Goal: Transaction & Acquisition: Purchase product/service

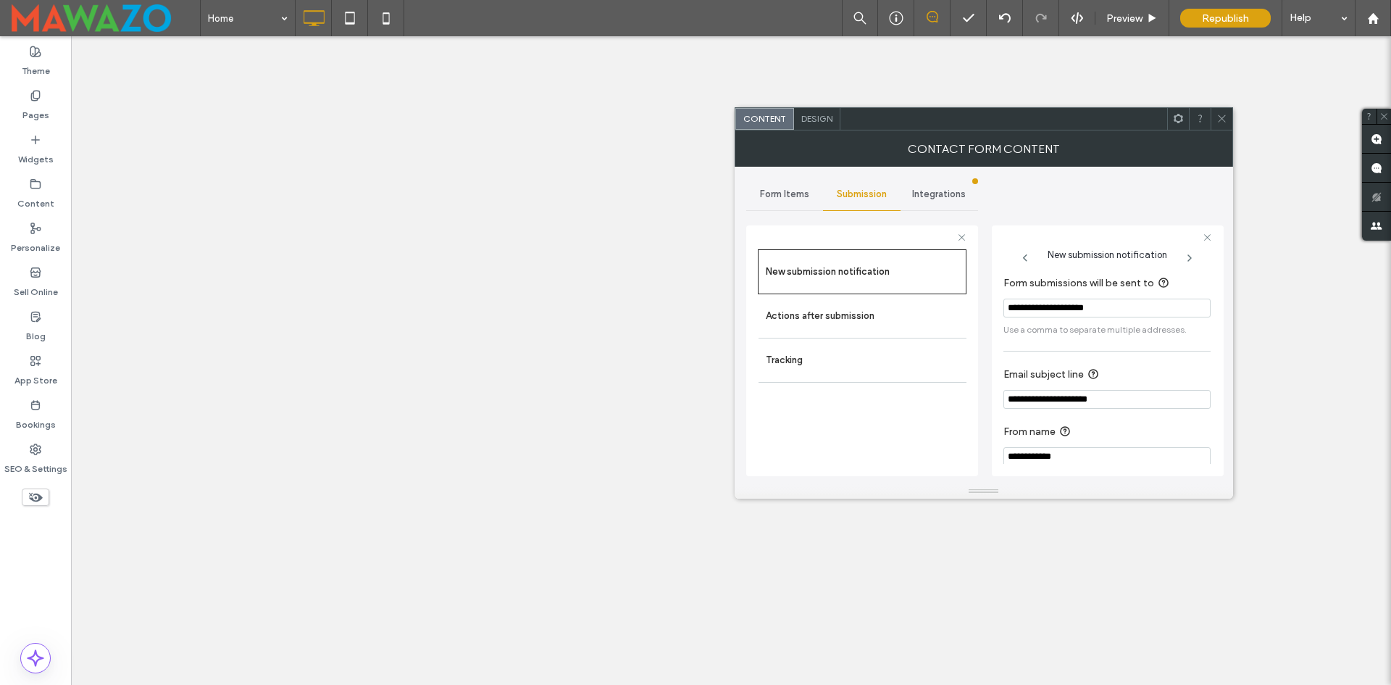
click at [1219, 117] on icon at bounding box center [1222, 118] width 11 height 11
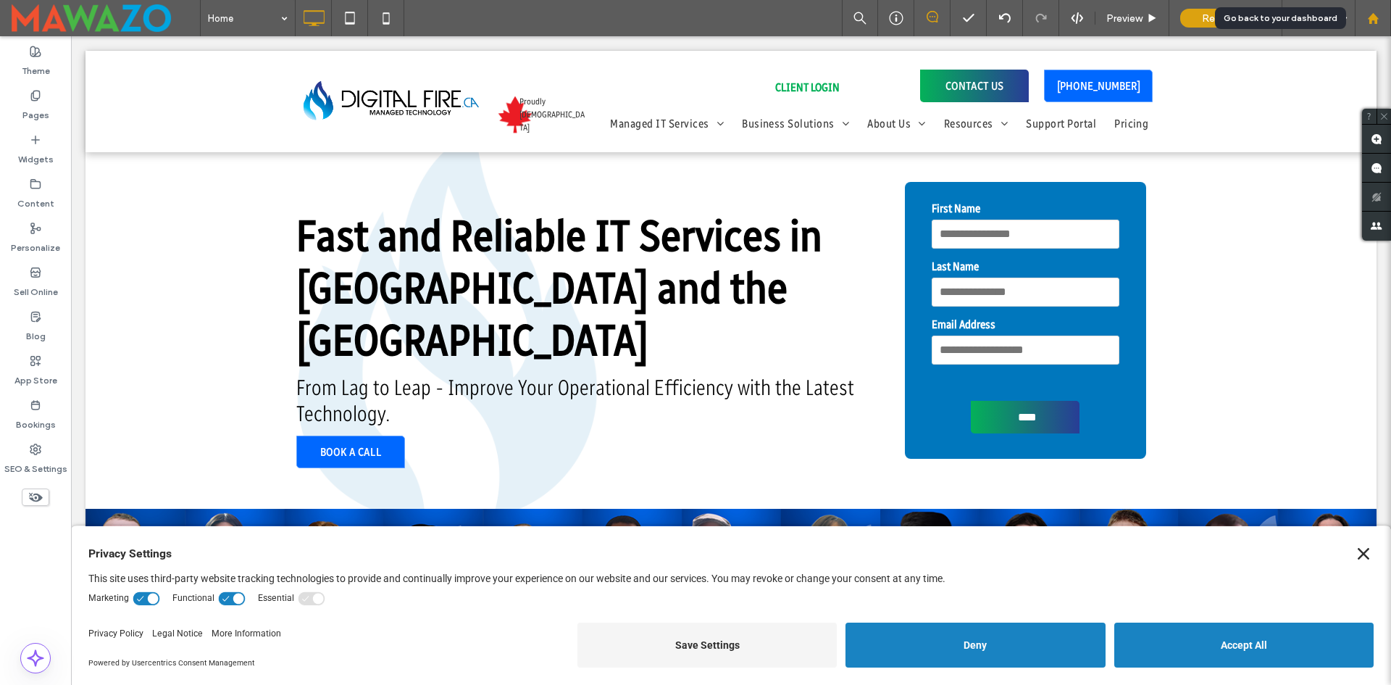
drag, startPoint x: 586, startPoint y: 130, endPoint x: 1369, endPoint y: 25, distance: 790.4
click at [1369, 25] on div at bounding box center [1373, 18] width 36 height 36
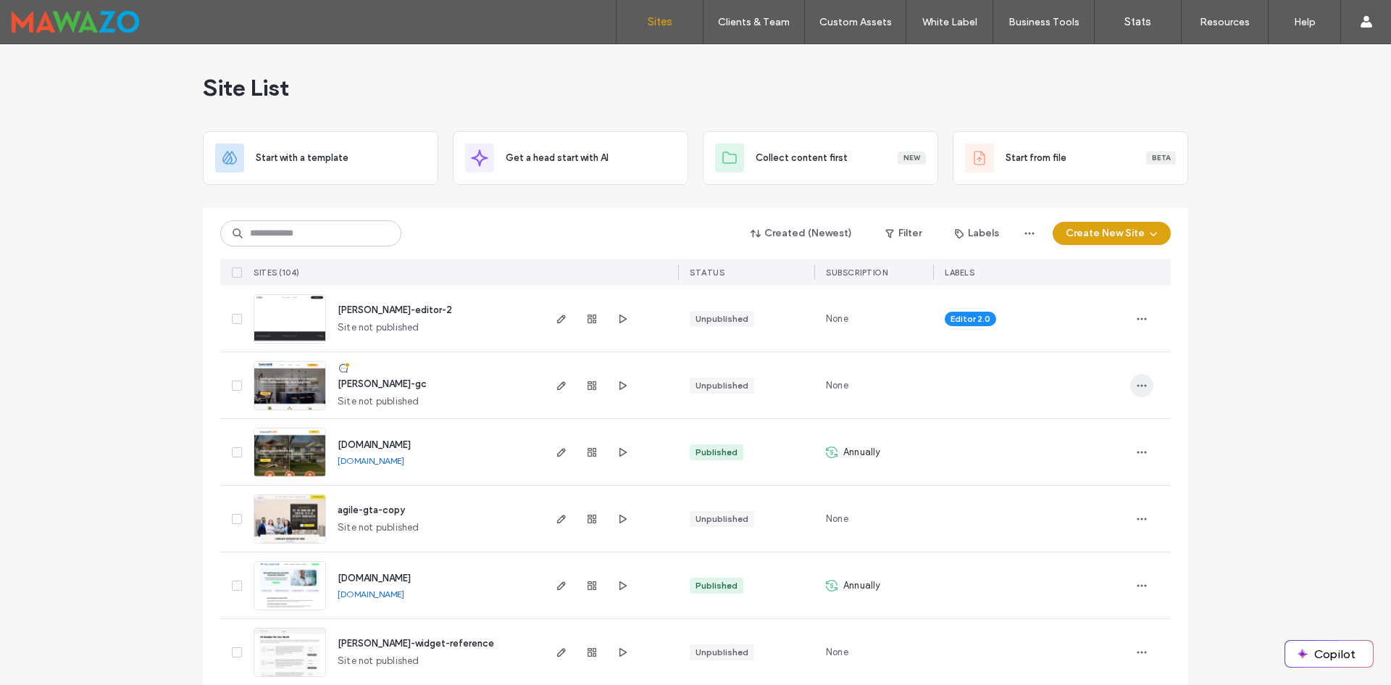
click at [1140, 384] on icon "button" at bounding box center [1142, 386] width 12 height 12
click at [553, 388] on span "button" at bounding box center [561, 385] width 17 height 17
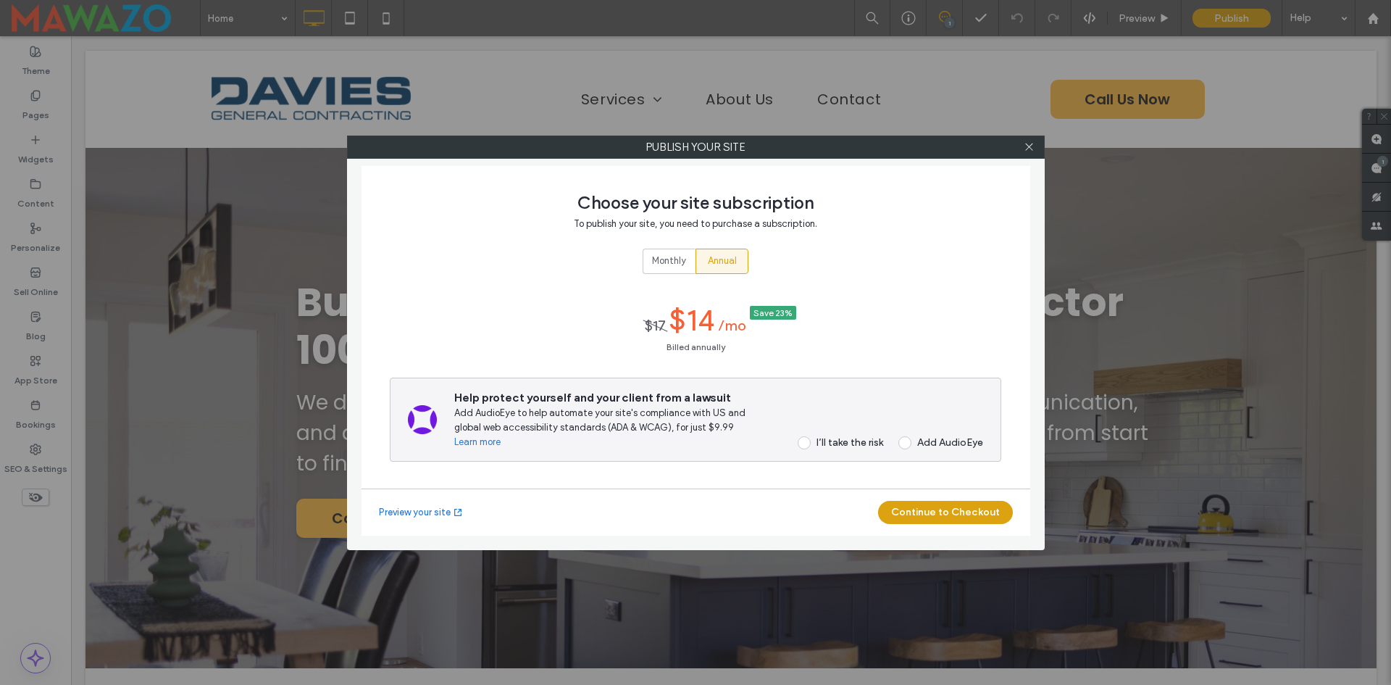
click at [710, 268] on div "Annual" at bounding box center [722, 261] width 34 height 24
click at [931, 516] on button "Continue to Checkout" at bounding box center [945, 512] width 135 height 23
click at [820, 440] on div "I’ll take the risk" at bounding box center [850, 442] width 67 height 12
click at [933, 508] on button "Continue to Checkout" at bounding box center [945, 512] width 135 height 23
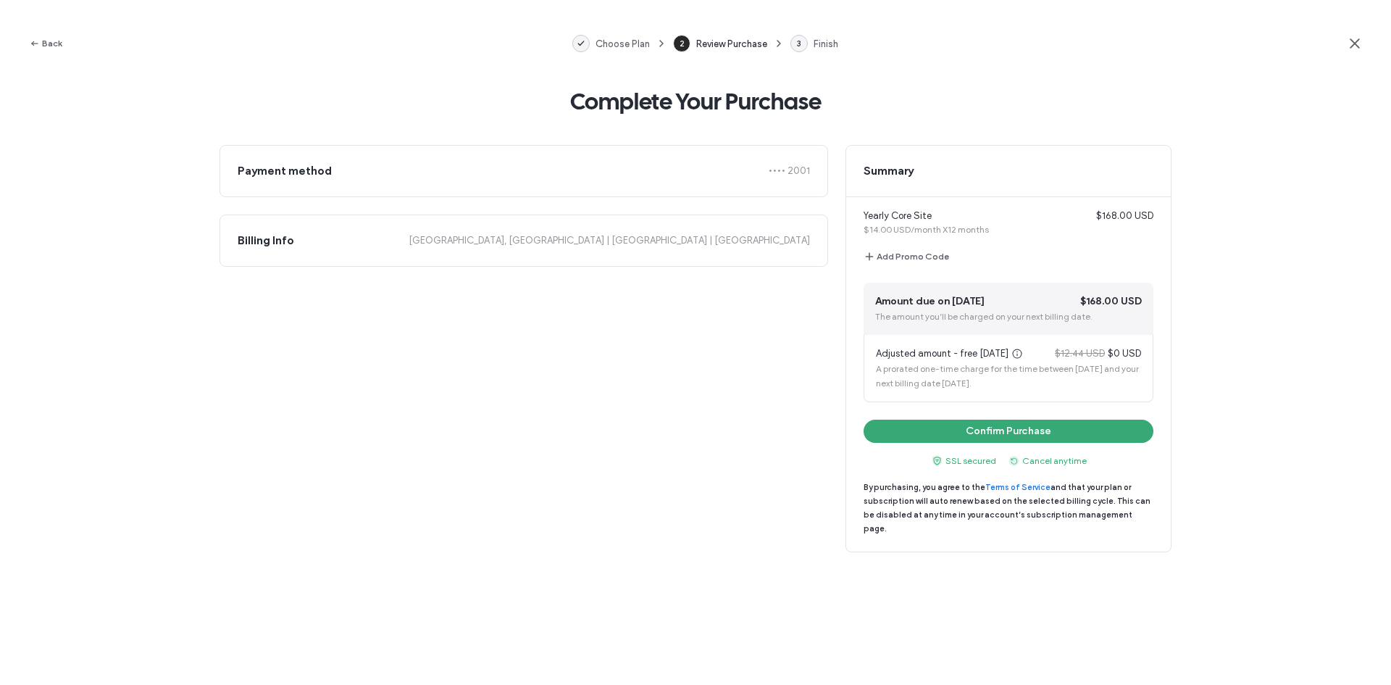
click at [938, 304] on span "Amount due on [DATE]" at bounding box center [929, 301] width 109 height 14
click at [968, 370] on span "A prorated one-time charge for the time between [DATE] and your next billing da…" at bounding box center [1007, 375] width 263 height 25
click at [1022, 433] on button "Confirm Purchase" at bounding box center [1009, 431] width 290 height 23
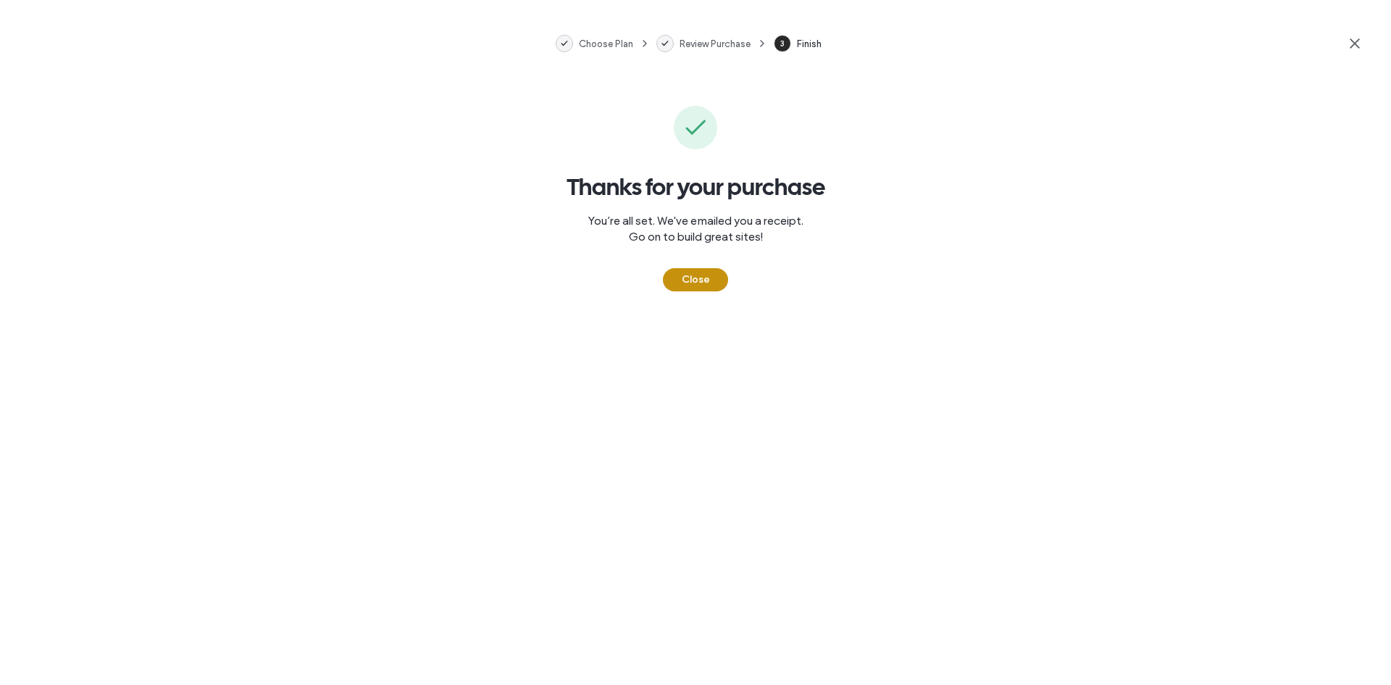
click at [687, 281] on button "Close" at bounding box center [695, 279] width 65 height 23
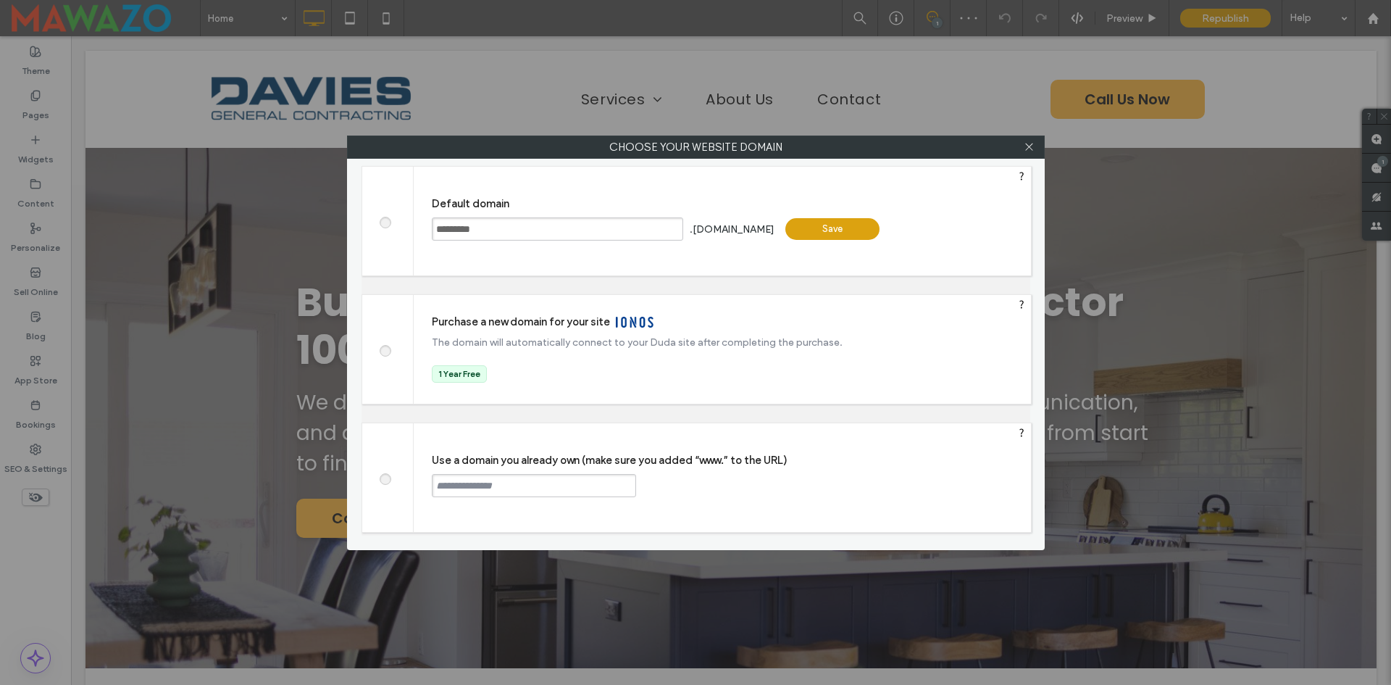
click at [391, 482] on label at bounding box center [385, 477] width 26 height 11
click at [447, 490] on input "text" at bounding box center [534, 485] width 204 height 23
type input "**********"
click at [715, 480] on div "Continue" at bounding box center [691, 485] width 94 height 22
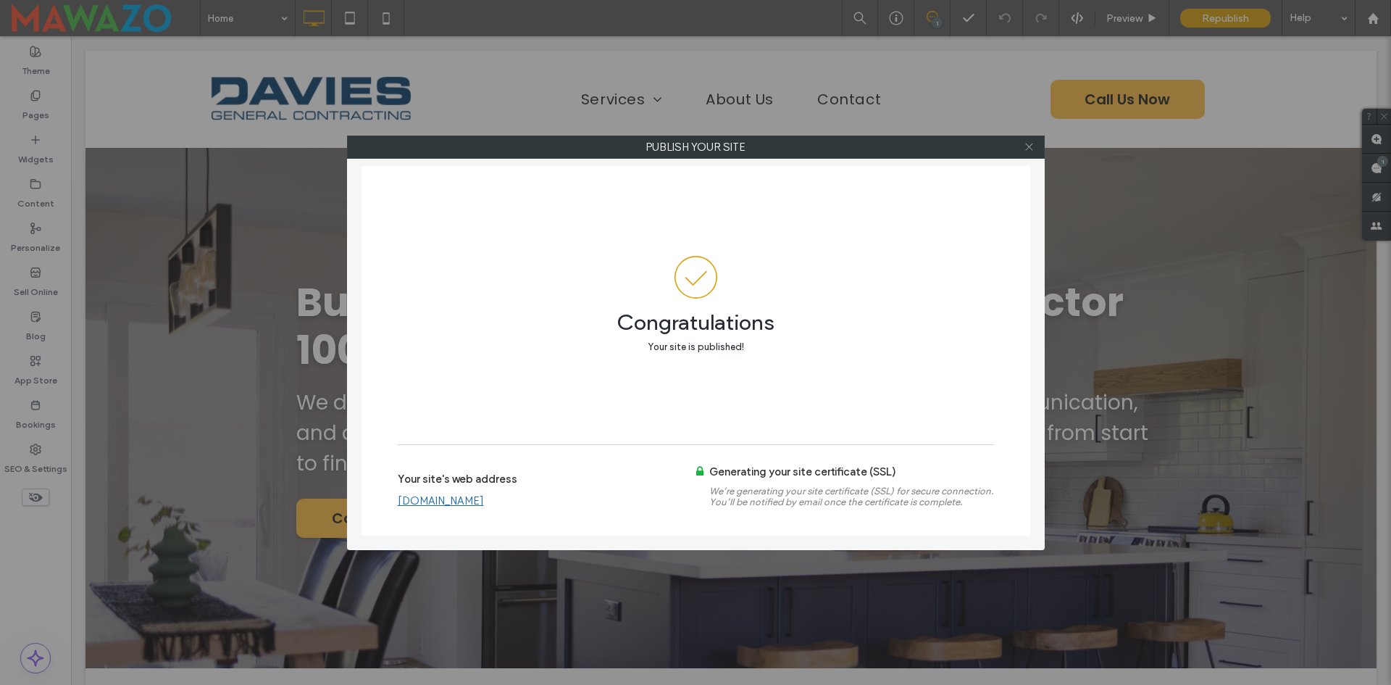
click at [1031, 140] on span at bounding box center [1029, 147] width 11 height 22
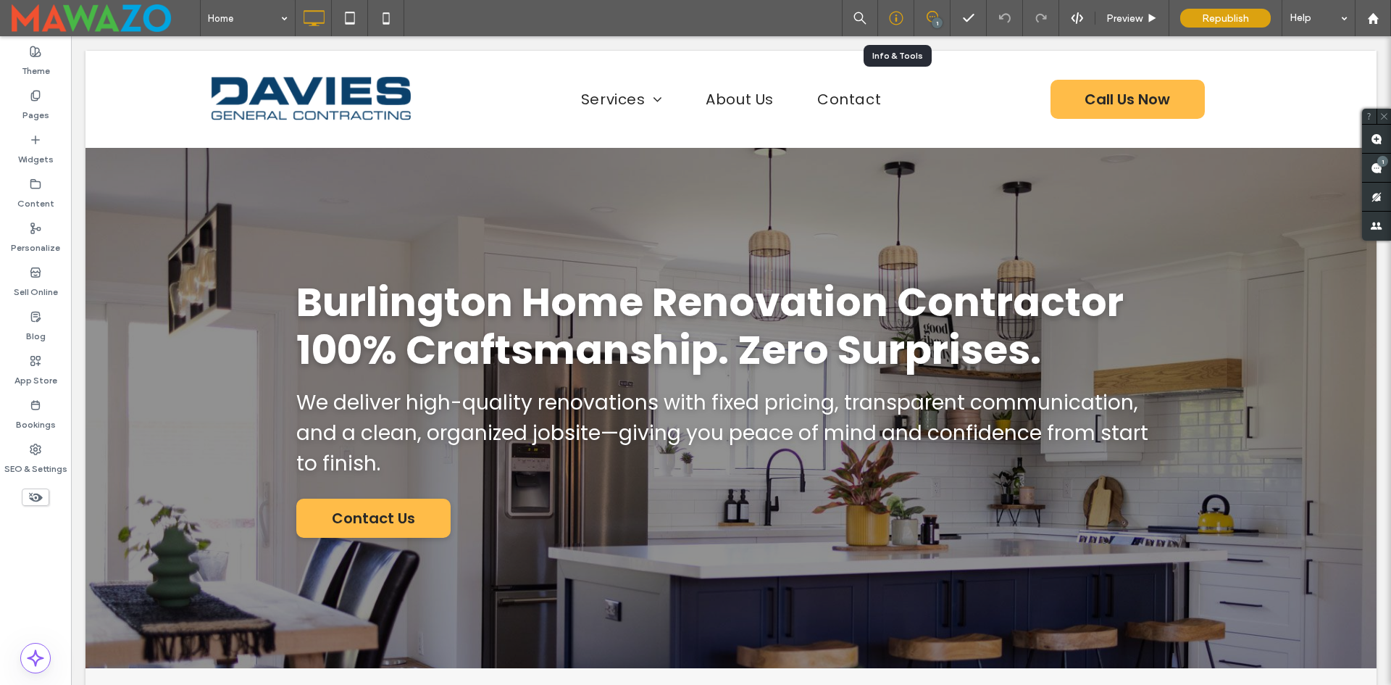
click at [900, 20] on icon at bounding box center [896, 18] width 14 height 14
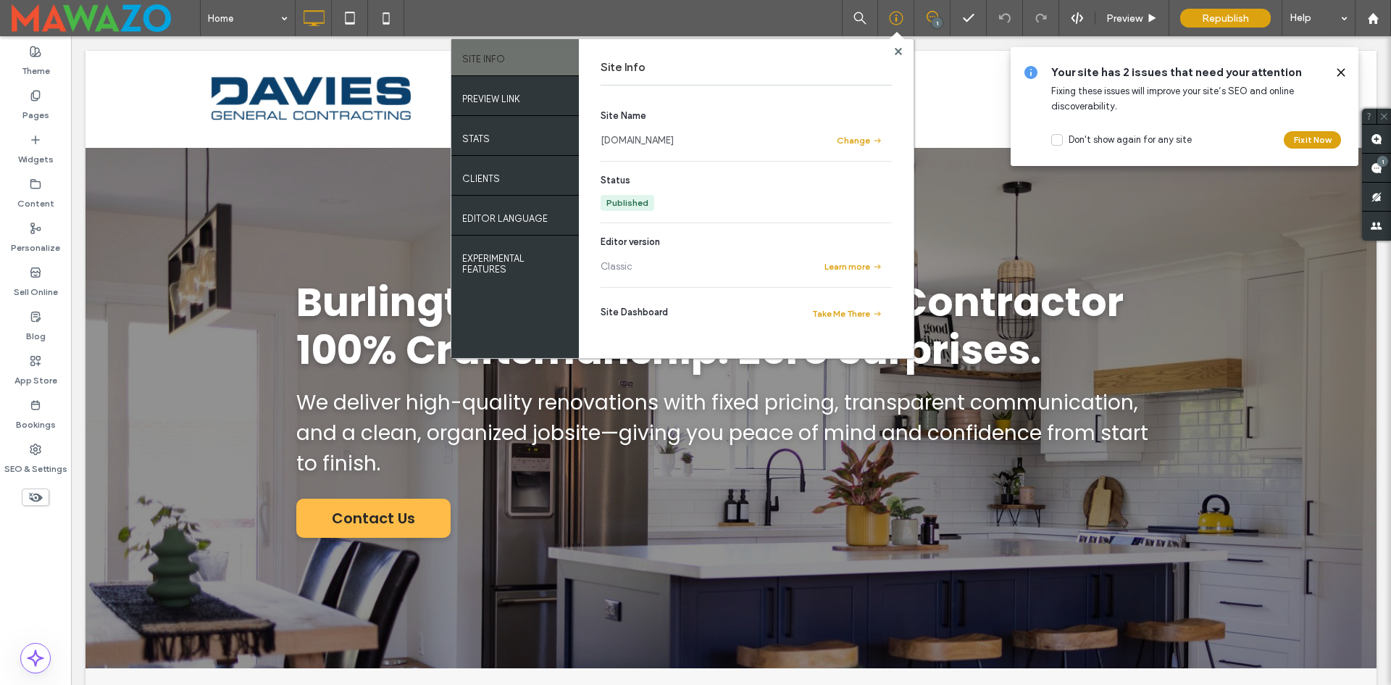
click at [643, 140] on link "[DOMAIN_NAME]" at bounding box center [637, 140] width 73 height 14
